Goal: Navigation & Orientation: Go to known website

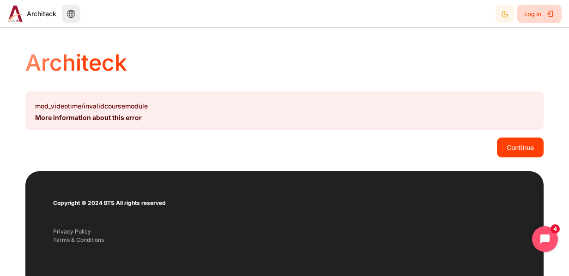
click at [535, 15] on span "Log in" at bounding box center [532, 14] width 17 height 17
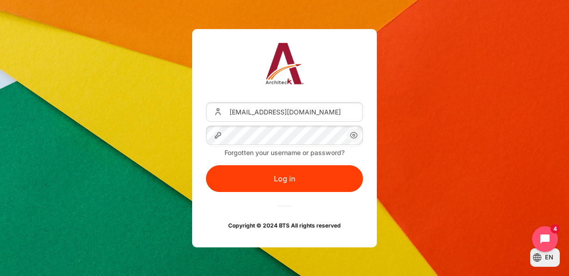
click at [355, 135] on circle "Content" at bounding box center [354, 135] width 2 height 2
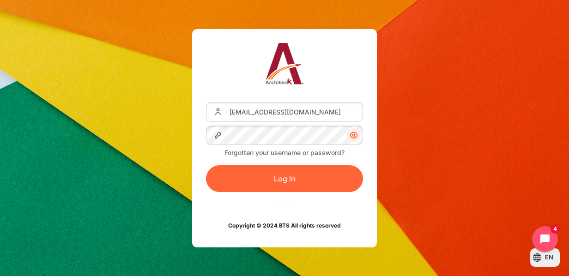
click at [304, 186] on button "Log in" at bounding box center [284, 178] width 157 height 27
